Goal: Task Accomplishment & Management: Manage account settings

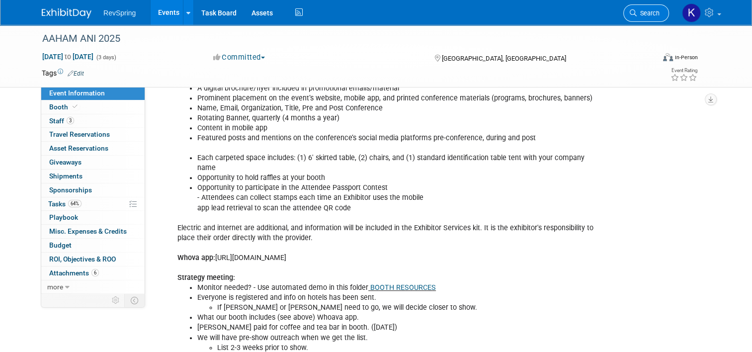
click at [657, 13] on span "Search" at bounding box center [647, 12] width 23 height 7
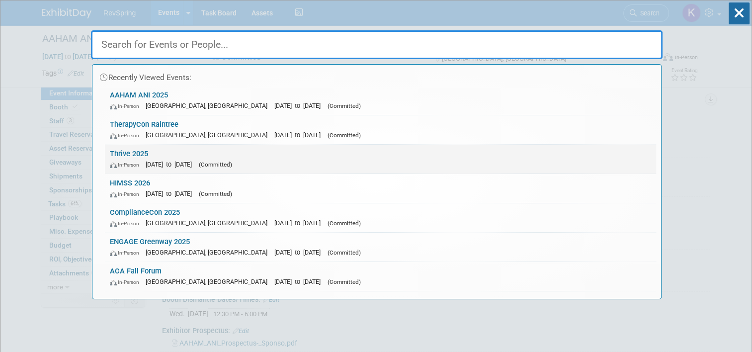
click at [460, 165] on div "In-Person Nov 3, 2025 to Nov 5, 2025 (Committed)" at bounding box center [380, 164] width 541 height 10
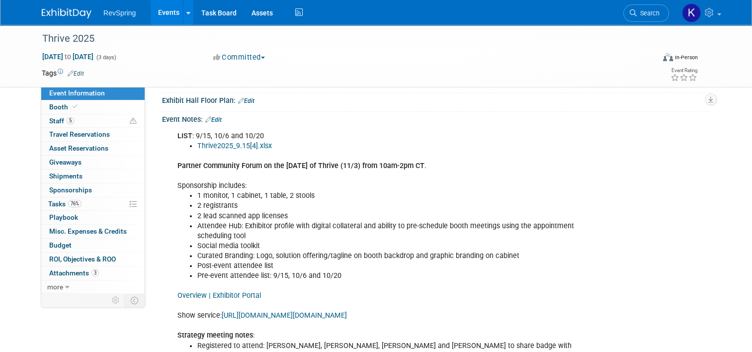
scroll to position [248, 0]
click at [242, 315] on link "https://www.czarevents.com/home/pages/security/login?returnURL=https://www.czar…" at bounding box center [284, 315] width 125 height 8
click at [83, 203] on link "76% Tasks 76%" at bounding box center [92, 203] width 103 height 13
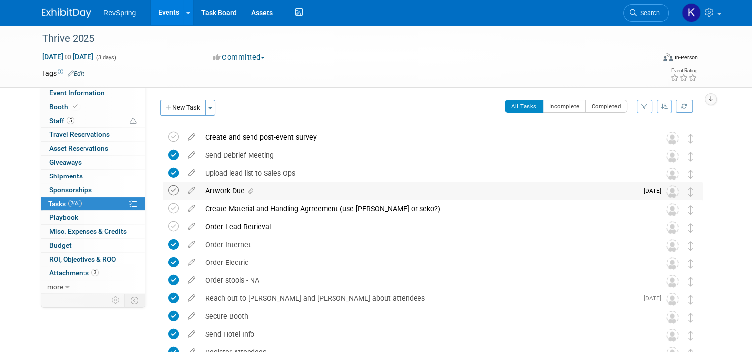
click at [168, 192] on icon at bounding box center [173, 190] width 10 height 10
click at [165, 15] on link "Events" at bounding box center [169, 12] width 36 height 25
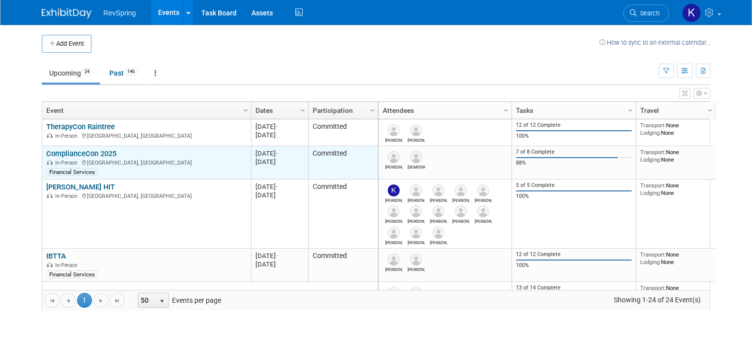
click at [60, 154] on link "ComplianceCon 2025" at bounding box center [81, 153] width 70 height 9
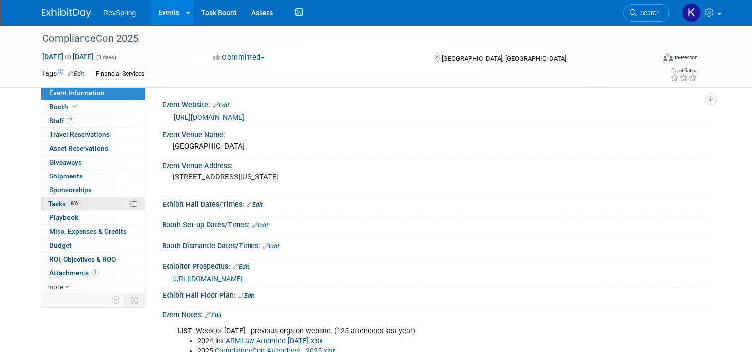
click at [78, 201] on link "88% Tasks 88%" at bounding box center [92, 203] width 103 height 13
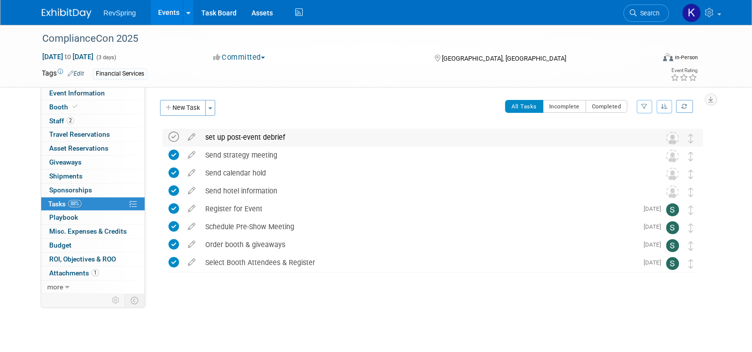
click at [168, 135] on icon at bounding box center [173, 137] width 10 height 10
click at [161, 9] on link "Events" at bounding box center [169, 12] width 36 height 25
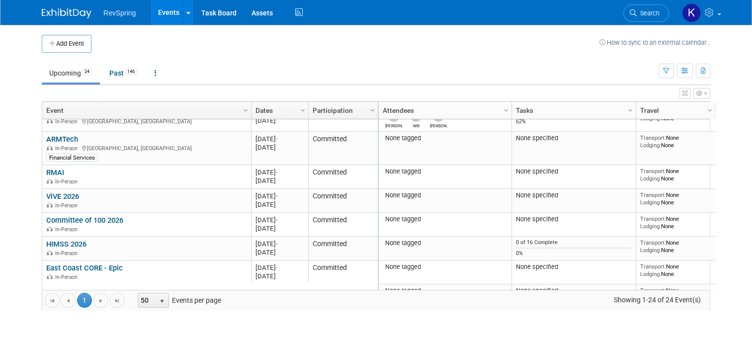
scroll to position [558, 0]
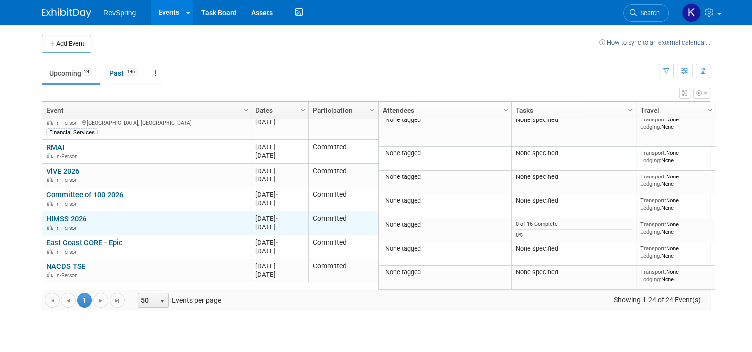
click at [66, 217] on link "HIMSS 2026" at bounding box center [66, 218] width 40 height 9
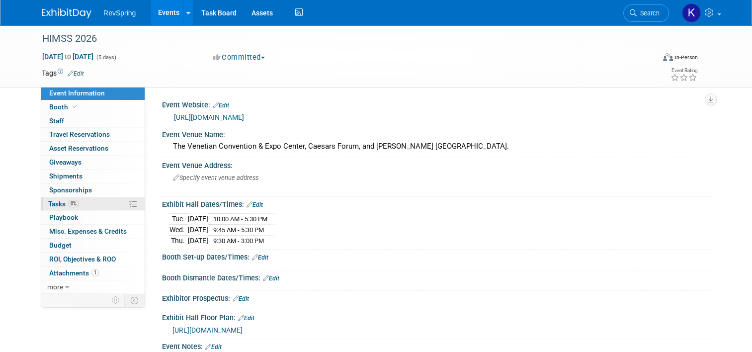
click at [84, 203] on link "0% Tasks 0%" at bounding box center [92, 203] width 103 height 13
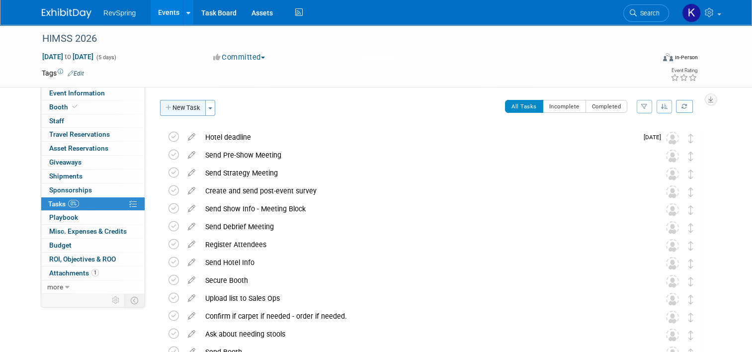
click at [187, 107] on button "New Task" at bounding box center [183, 108] width 46 height 16
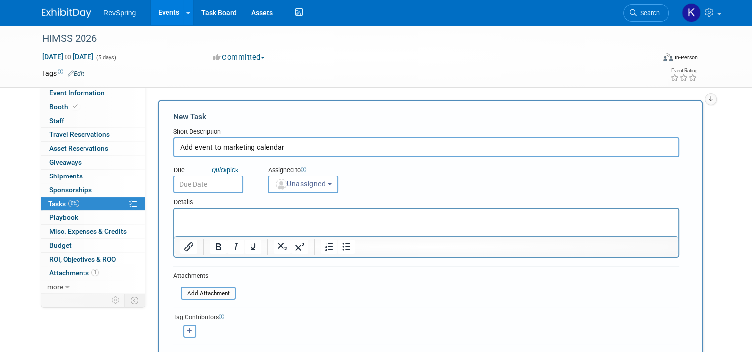
scroll to position [72, 0]
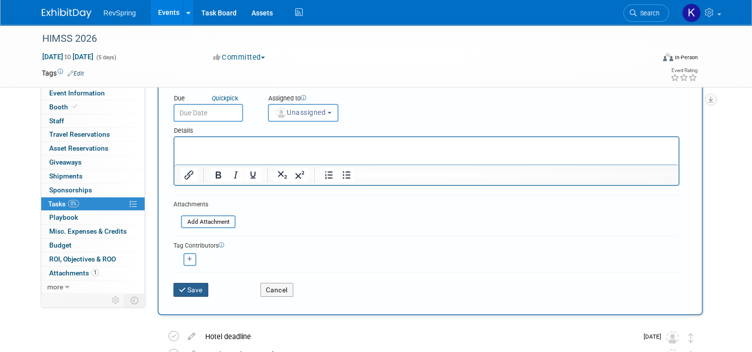
type input "Add event to marketing calendar"
click at [181, 286] on button "Save" at bounding box center [190, 290] width 35 height 14
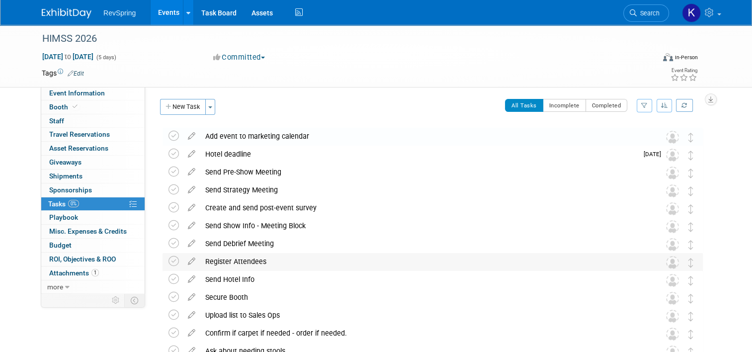
scroll to position [2, 0]
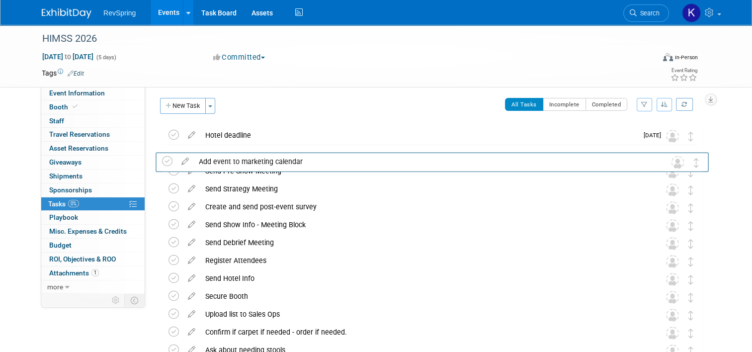
drag, startPoint x: 699, startPoint y: 133, endPoint x: 699, endPoint y: 157, distance: 24.8
click at [168, 151] on icon at bounding box center [173, 153] width 10 height 10
